Goal: Navigation & Orientation: Find specific page/section

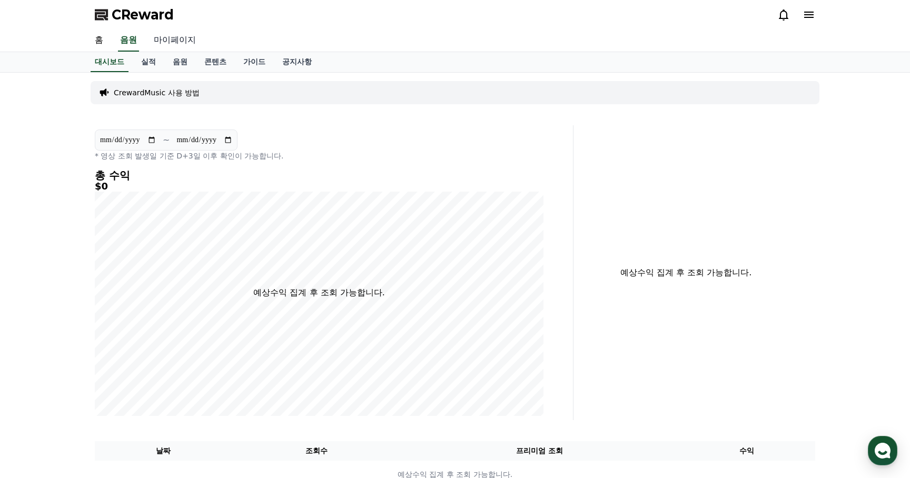
click at [163, 45] on link "마이페이지" at bounding box center [174, 40] width 59 height 22
select select "**********"
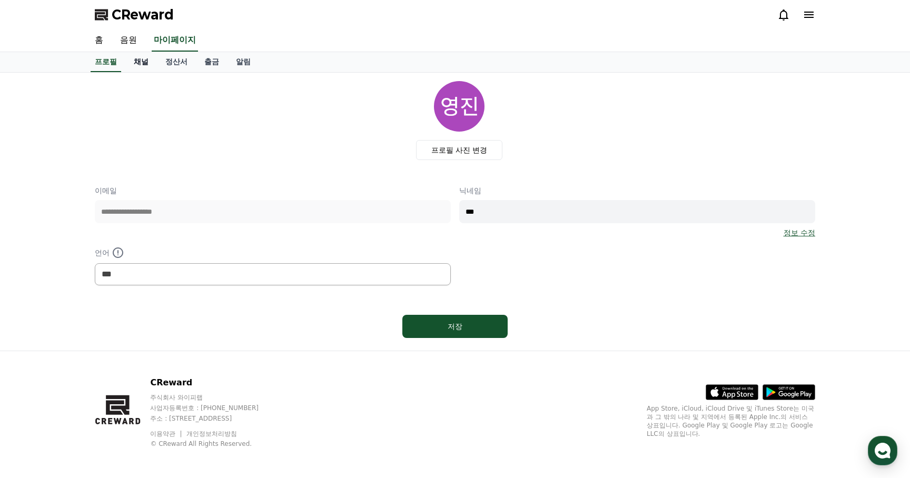
click at [141, 61] on link "채널" at bounding box center [141, 62] width 32 height 20
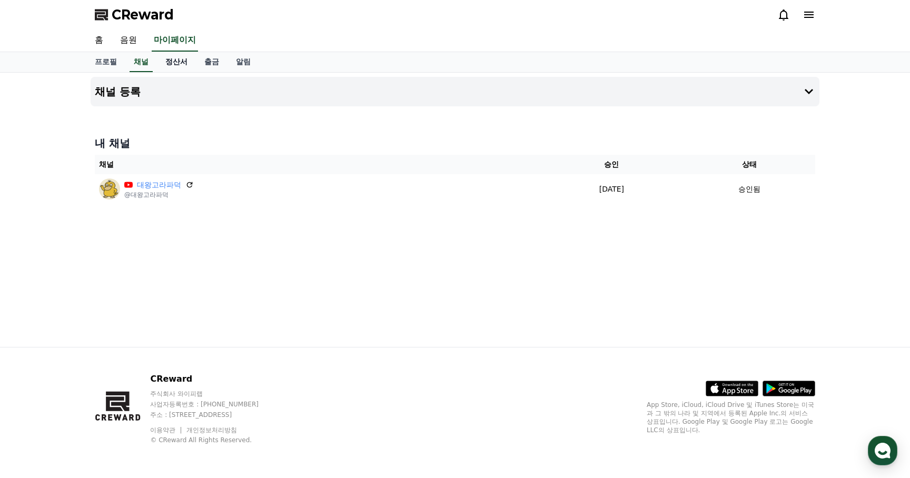
click at [169, 65] on link "정산서" at bounding box center [176, 62] width 39 height 20
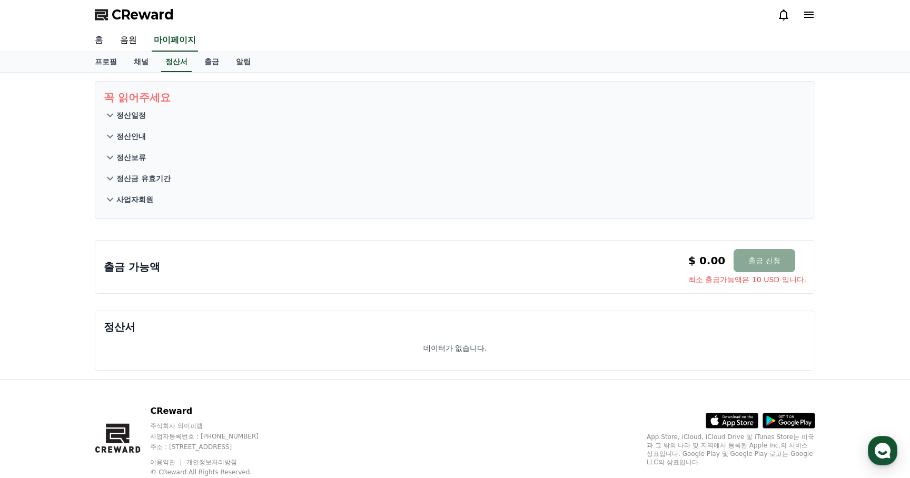
click at [98, 43] on link "홈" at bounding box center [98, 40] width 25 height 22
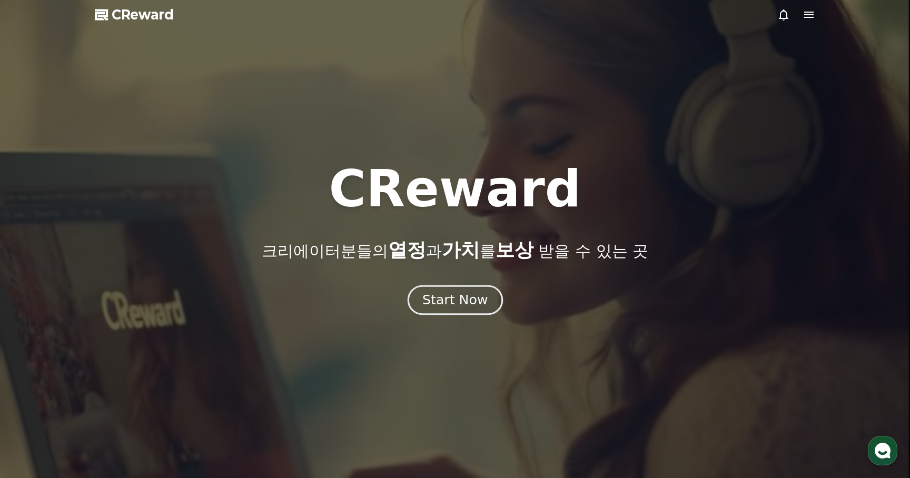
click at [451, 307] on div "Start Now" at bounding box center [454, 300] width 65 height 18
